Goal: Find specific page/section: Find specific page/section

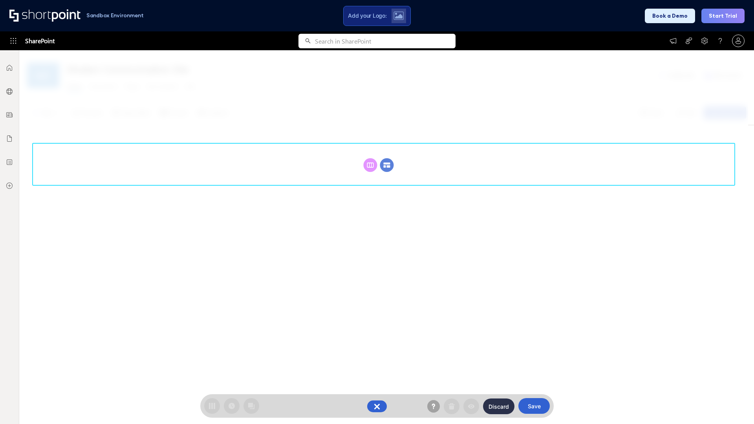
click at [387, 165] on circle at bounding box center [387, 165] width 14 height 14
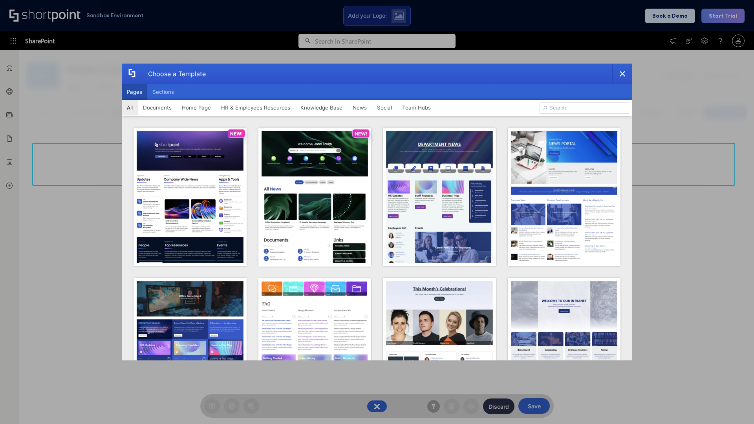
click at [134, 92] on button "Pages" at bounding box center [135, 92] width 26 height 16
type input "HR 4"
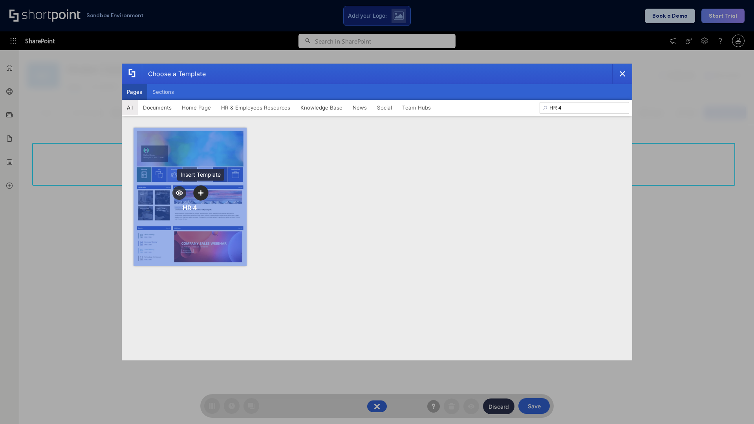
click at [201, 193] on icon "template selector" at bounding box center [201, 193] width 6 height 6
